Goal: Task Accomplishment & Management: Manage account settings

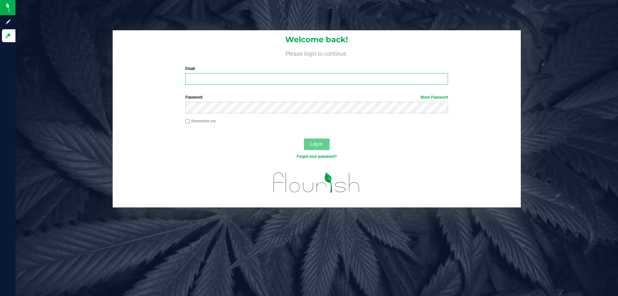
click at [204, 82] on input "Email" at bounding box center [317, 79] width 263 height 12
type input "[EMAIL_ADDRESS][DOMAIN_NAME]"
click at [304, 139] on button "Log In" at bounding box center [317, 145] width 26 height 12
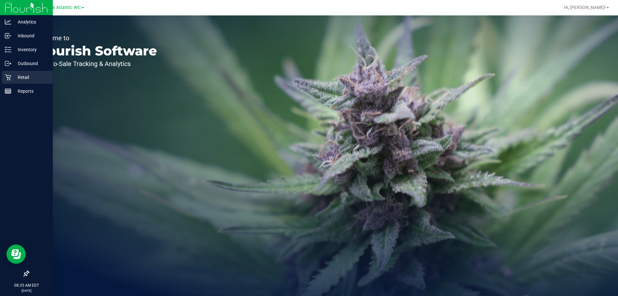
click at [17, 75] on p "Retail" at bounding box center [30, 77] width 39 height 8
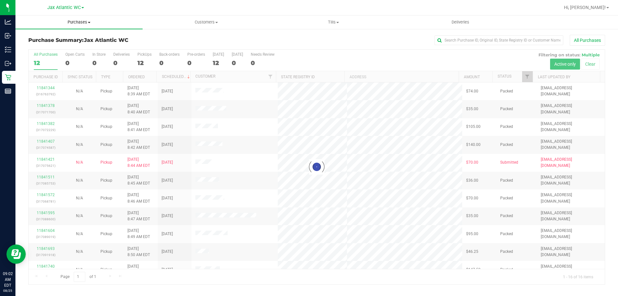
click at [82, 18] on uib-tab-heading "Purchases Summary of purchases Fulfillment All purchases" at bounding box center [78, 22] width 127 height 14
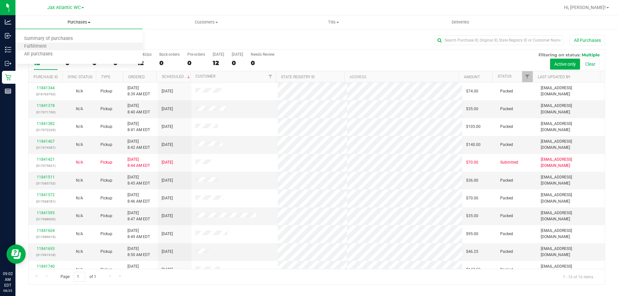
click at [57, 45] on li "Fulfillment" at bounding box center [78, 47] width 127 height 8
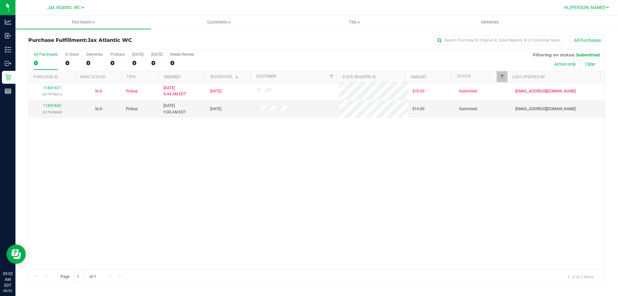
click at [606, 7] on span "Hi, [PERSON_NAME]!" at bounding box center [585, 7] width 42 height 5
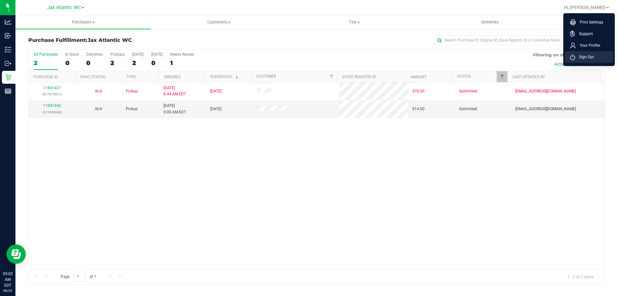
click at [593, 58] on span "Sign Out" at bounding box center [585, 57] width 19 height 6
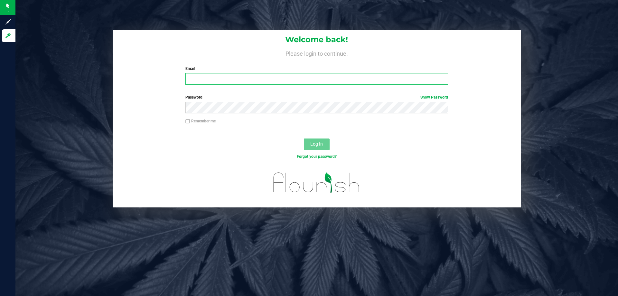
click at [197, 75] on input "Email" at bounding box center [317, 79] width 263 height 12
type input "[EMAIL_ADDRESS][DOMAIN_NAME]"
click at [304, 139] on button "Log In" at bounding box center [317, 145] width 26 height 12
